Goal: Information Seeking & Learning: Learn about a topic

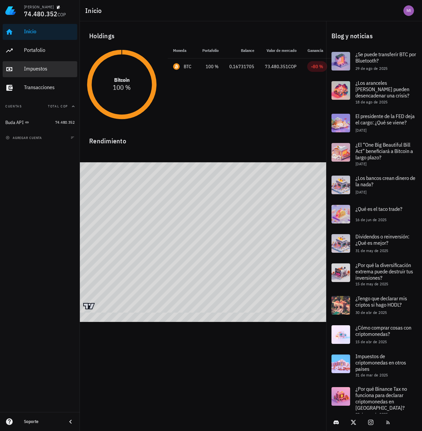
click at [26, 71] on div "Impuestos" at bounding box center [49, 69] width 51 height 6
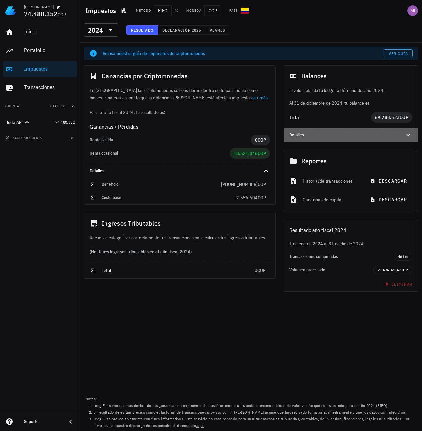
click at [409, 136] on icon at bounding box center [408, 135] width 4 height 2
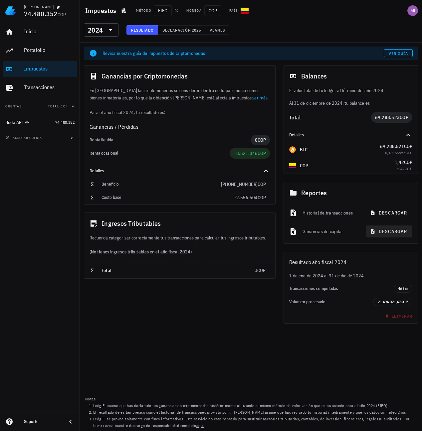
click at [385, 232] on span "descargar" at bounding box center [390, 232] width 36 height 6
click at [182, 301] on div "Ganancias por Criptomonedas En Colombia las criptomonedas se consideran dentro …" at bounding box center [180, 194] width 200 height 267
click at [105, 32] on input "text" at bounding box center [104, 30] width 1 height 11
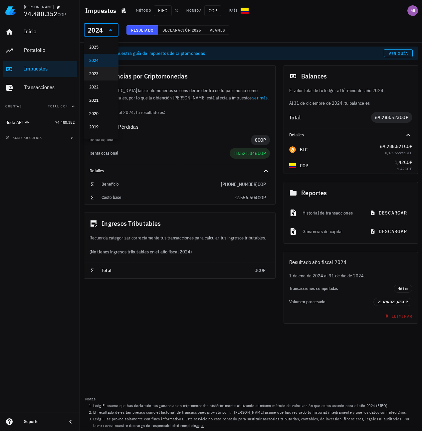
click at [97, 73] on div "2023" at bounding box center [101, 73] width 24 height 5
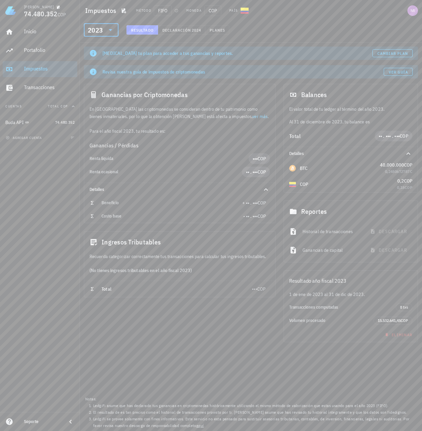
click at [94, 28] on div "2023" at bounding box center [95, 30] width 15 height 7
click at [95, 93] on div "2022" at bounding box center [101, 87] width 35 height 13
click at [109, 31] on icon at bounding box center [111, 30] width 8 height 8
click at [96, 101] on div "2021" at bounding box center [101, 100] width 24 height 5
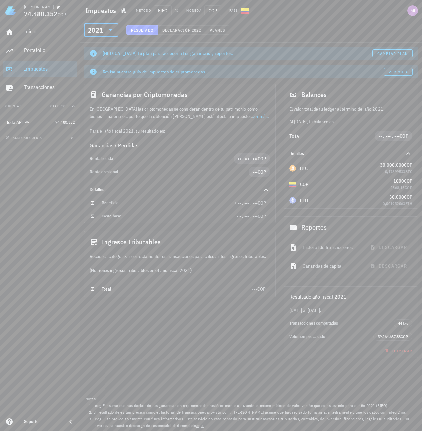
click at [106, 35] on div "2021" at bounding box center [101, 29] width 27 height 13
click at [95, 115] on div "2020" at bounding box center [101, 113] width 24 height 5
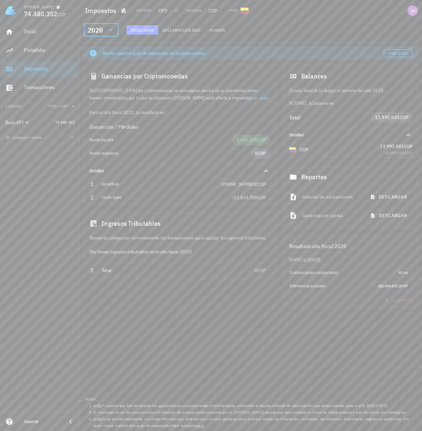
click at [318, 36] on div "​ 2020 Resultado Declaración 2021 Planes" at bounding box center [251, 31] width 340 height 17
click at [193, 29] on span "2021" at bounding box center [196, 30] width 10 height 5
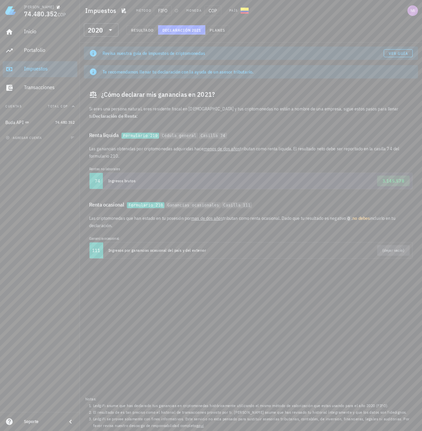
click at [395, 180] on span "3.145.578" at bounding box center [393, 181] width 22 height 6
click at [104, 30] on input "text" at bounding box center [104, 30] width 1 height 11
click at [95, 62] on div "2024" at bounding box center [101, 60] width 24 height 5
click at [150, 28] on span "Resultado" at bounding box center [142, 30] width 23 height 5
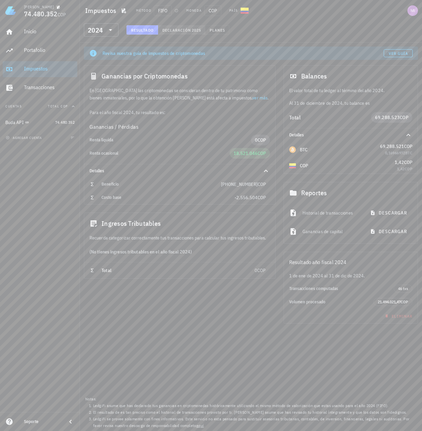
click at [182, 32] on span "Declaración" at bounding box center [176, 30] width 29 height 5
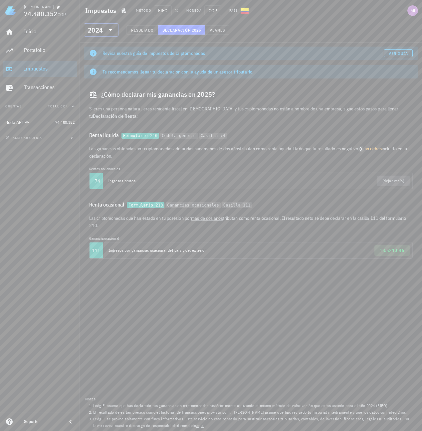
click at [115, 29] on div "​ 2024" at bounding box center [101, 29] width 35 height 13
click at [100, 112] on div "2020" at bounding box center [101, 113] width 24 height 5
click at [106, 33] on div at bounding box center [109, 30] width 9 height 8
click at [97, 100] on div "2021" at bounding box center [101, 100] width 24 height 5
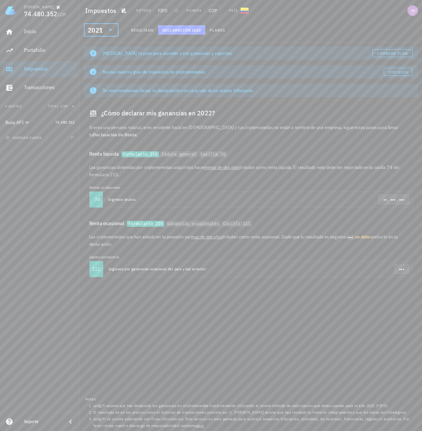
click at [106, 29] on div at bounding box center [109, 30] width 9 height 8
click at [93, 86] on div "2022" at bounding box center [101, 87] width 24 height 5
click at [102, 28] on div "2022" at bounding box center [95, 30] width 15 height 7
click at [94, 75] on div "2023" at bounding box center [101, 73] width 24 height 5
click at [104, 30] on input "text" at bounding box center [104, 30] width 1 height 11
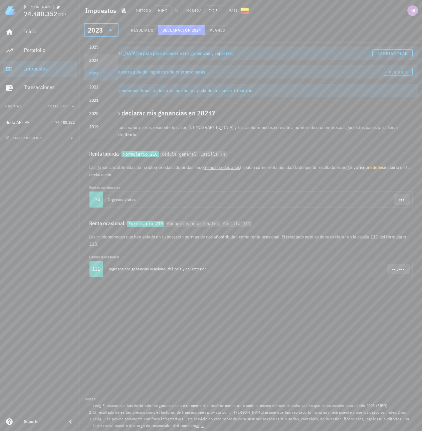
click at [95, 61] on div "2024" at bounding box center [101, 60] width 24 height 5
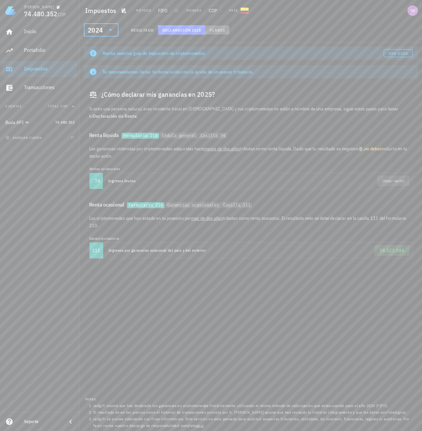
click at [217, 29] on span "Planes" at bounding box center [217, 30] width 16 height 5
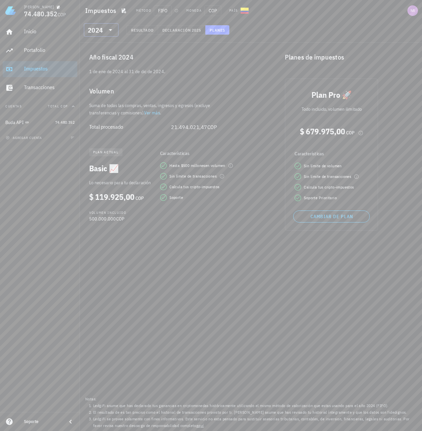
click at [107, 29] on icon at bounding box center [111, 30] width 8 height 8
click at [96, 75] on div "2023" at bounding box center [101, 73] width 24 height 5
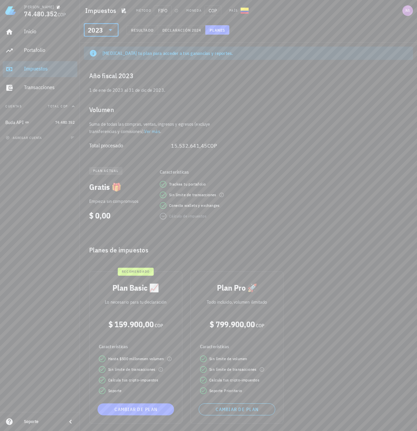
click at [107, 32] on icon at bounding box center [111, 30] width 8 height 8
click at [97, 86] on div "2022" at bounding box center [101, 87] width 24 height 5
click at [110, 27] on icon at bounding box center [111, 30] width 8 height 8
click at [101, 101] on div "2021" at bounding box center [101, 100] width 24 height 5
click at [102, 29] on div "2021" at bounding box center [95, 30] width 15 height 7
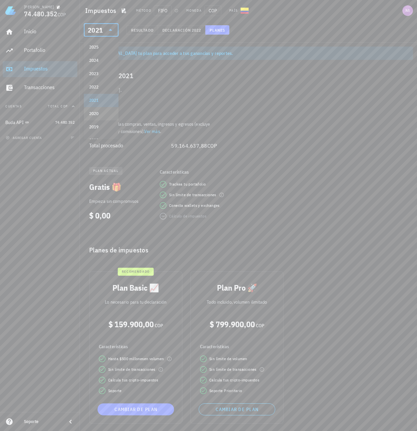
click at [92, 116] on div "2020" at bounding box center [101, 113] width 24 height 5
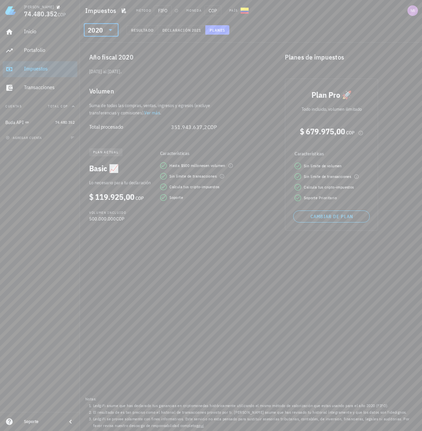
click at [109, 29] on icon at bounding box center [111, 30] width 8 height 8
click at [99, 48] on div "2025" at bounding box center [101, 47] width 24 height 5
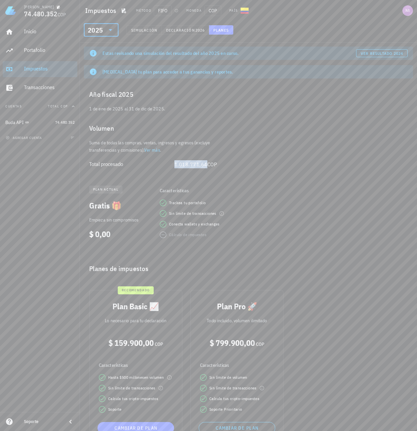
drag, startPoint x: 199, startPoint y: 165, endPoint x: 182, endPoint y: 165, distance: 17.0
click at [182, 165] on span "1.018.771,64" at bounding box center [190, 164] width 33 height 7
click at [101, 26] on div "2025" at bounding box center [96, 29] width 17 height 13
click at [98, 61] on div "2024" at bounding box center [101, 60] width 24 height 5
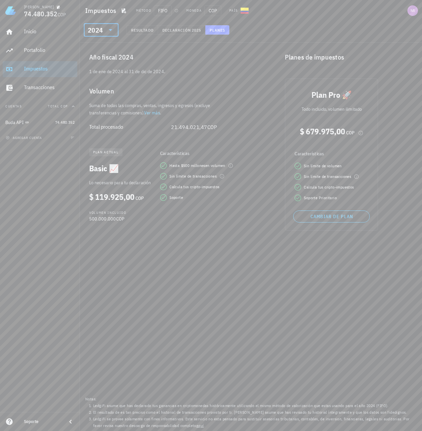
click at [97, 30] on div "2024" at bounding box center [95, 30] width 15 height 7
click at [94, 112] on div "2020" at bounding box center [101, 113] width 24 height 5
click at [105, 199] on span "$ 119.925,00" at bounding box center [111, 197] width 45 height 11
click at [102, 153] on span "plan actual" at bounding box center [105, 152] width 25 height 8
click at [108, 28] on icon at bounding box center [111, 30] width 8 height 8
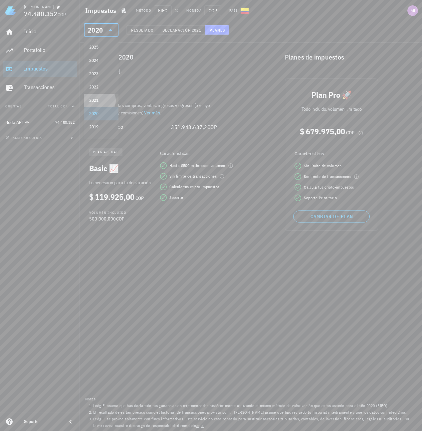
click at [100, 101] on div "2021" at bounding box center [101, 100] width 24 height 5
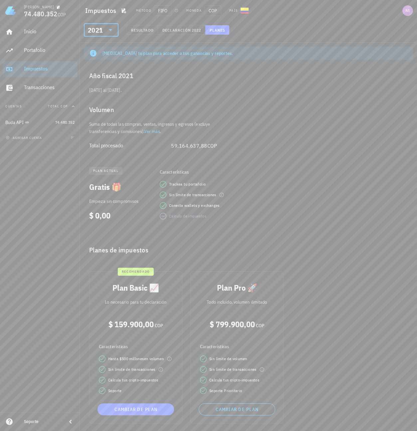
click at [101, 31] on div "2021" at bounding box center [95, 30] width 15 height 7
click at [100, 60] on div "2024" at bounding box center [101, 60] width 24 height 5
